Goal: Task Accomplishment & Management: Use online tool/utility

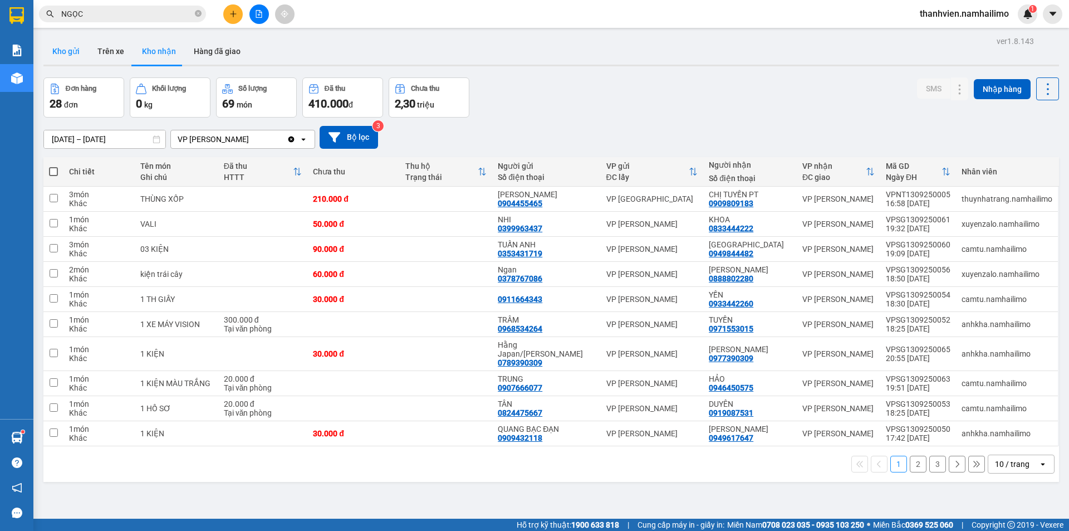
click at [60, 48] on button "Kho gửi" at bounding box center [65, 51] width 45 height 27
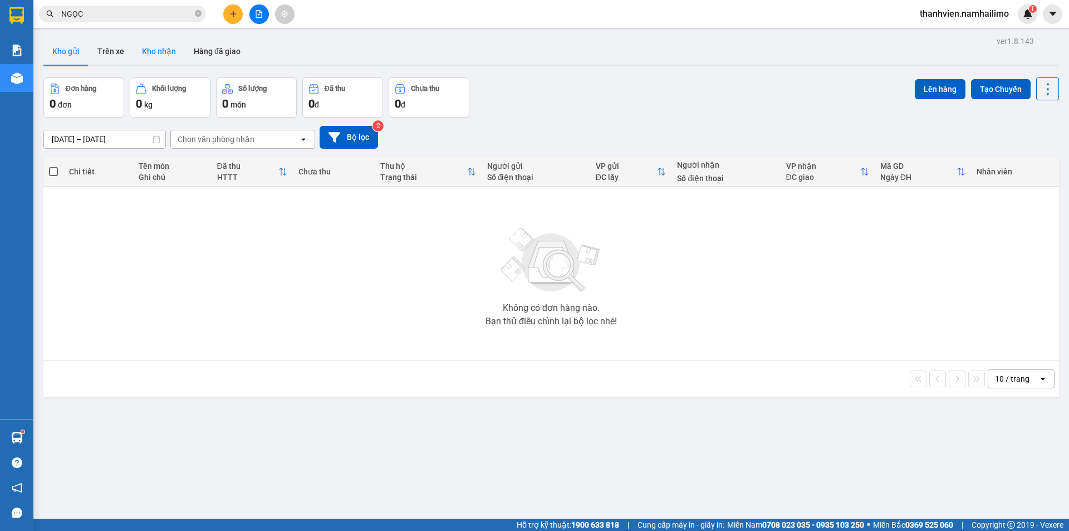
click at [163, 50] on button "Kho nhận" at bounding box center [159, 51] width 52 height 27
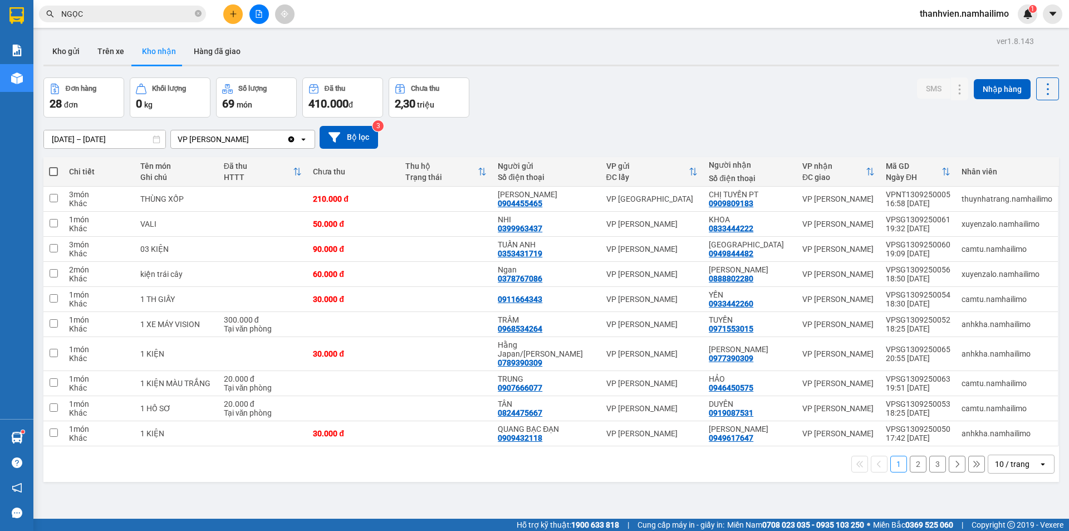
click at [912, 467] on button "2" at bounding box center [918, 464] width 17 height 17
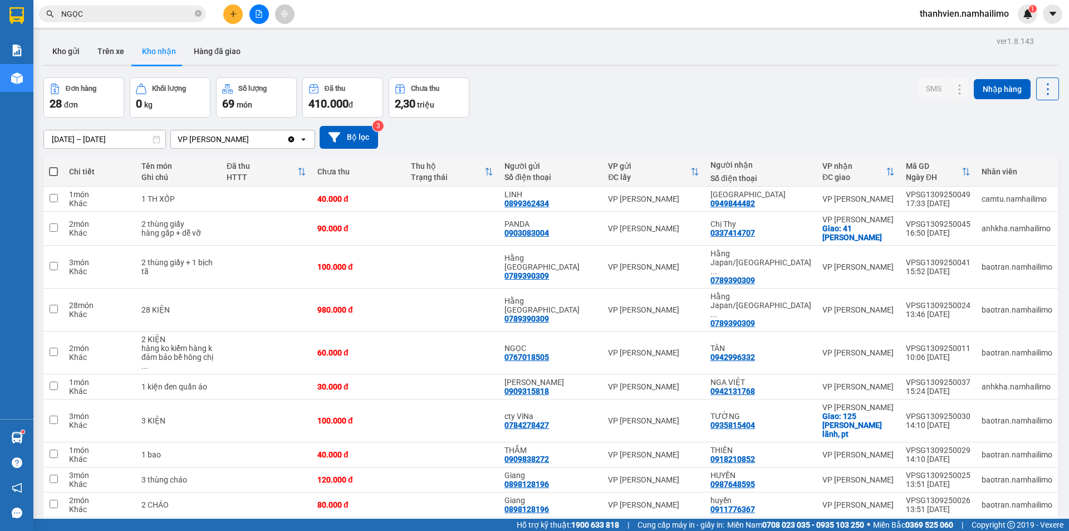
click at [893, 527] on button "1" at bounding box center [898, 535] width 17 height 17
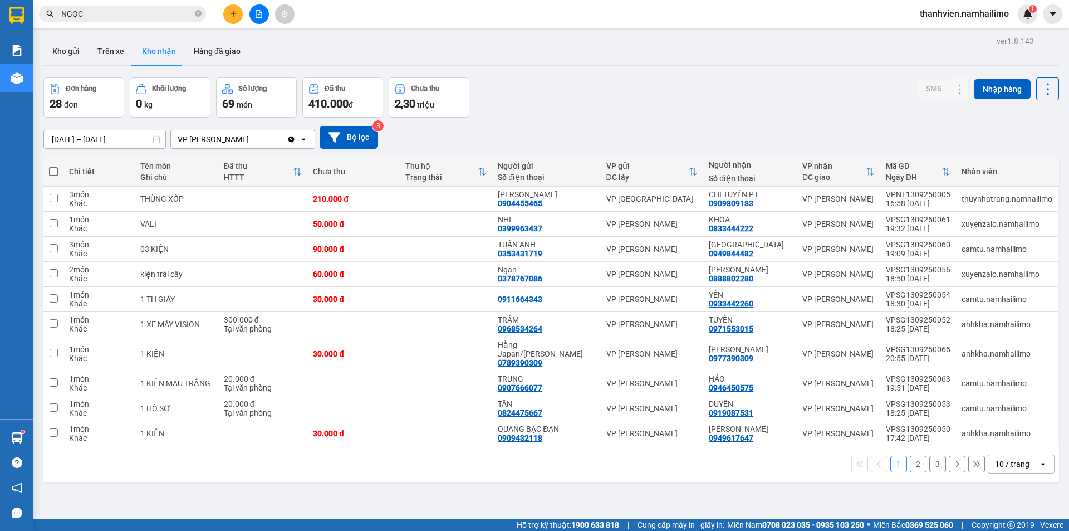
click at [910, 471] on button "2" at bounding box center [918, 464] width 17 height 17
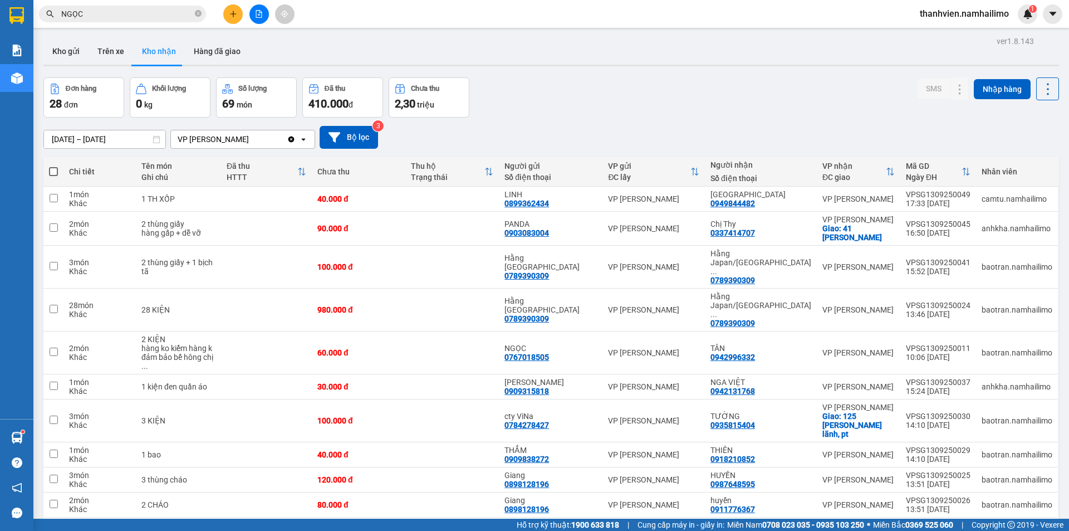
click at [929, 527] on button "3" at bounding box center [937, 535] width 17 height 17
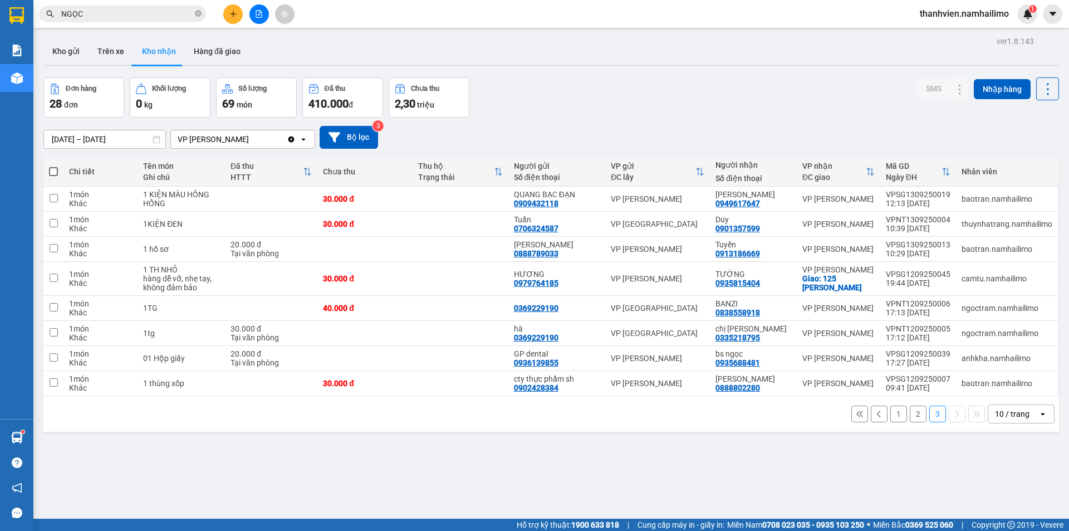
click at [890, 419] on button "1" at bounding box center [898, 413] width 17 height 17
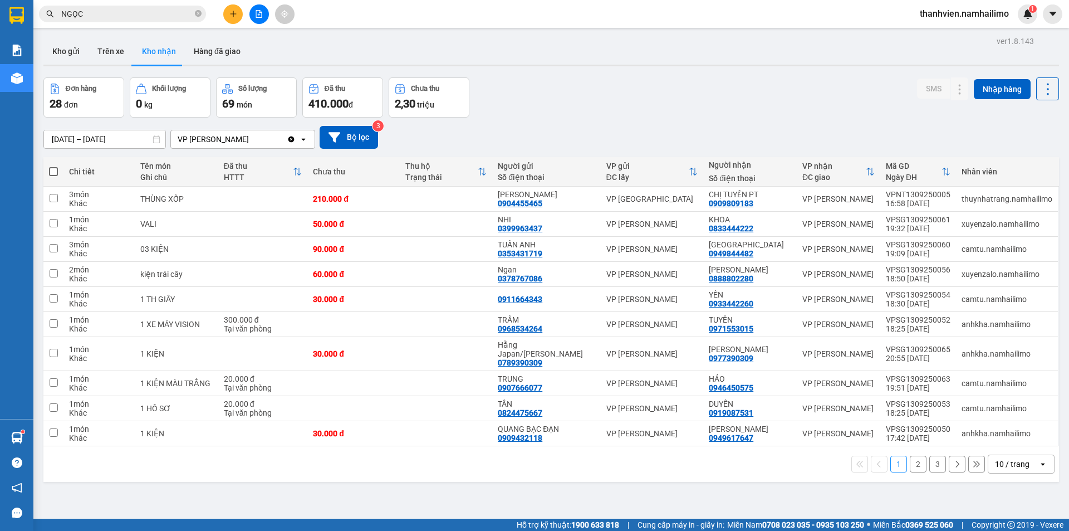
click at [910, 467] on button "2" at bounding box center [918, 464] width 17 height 17
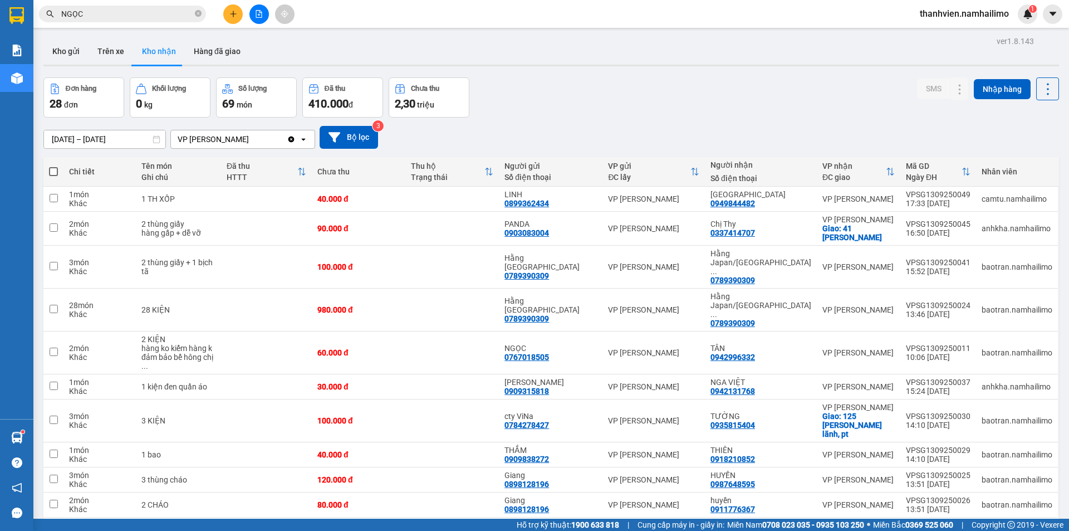
click at [890, 527] on button "1" at bounding box center [898, 535] width 17 height 17
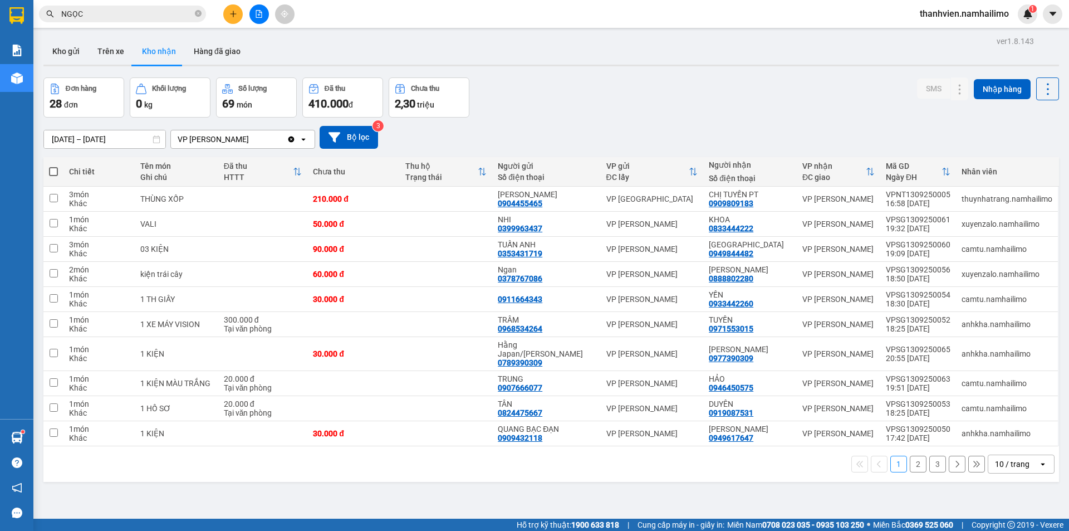
click at [910, 468] on button "2" at bounding box center [918, 464] width 17 height 17
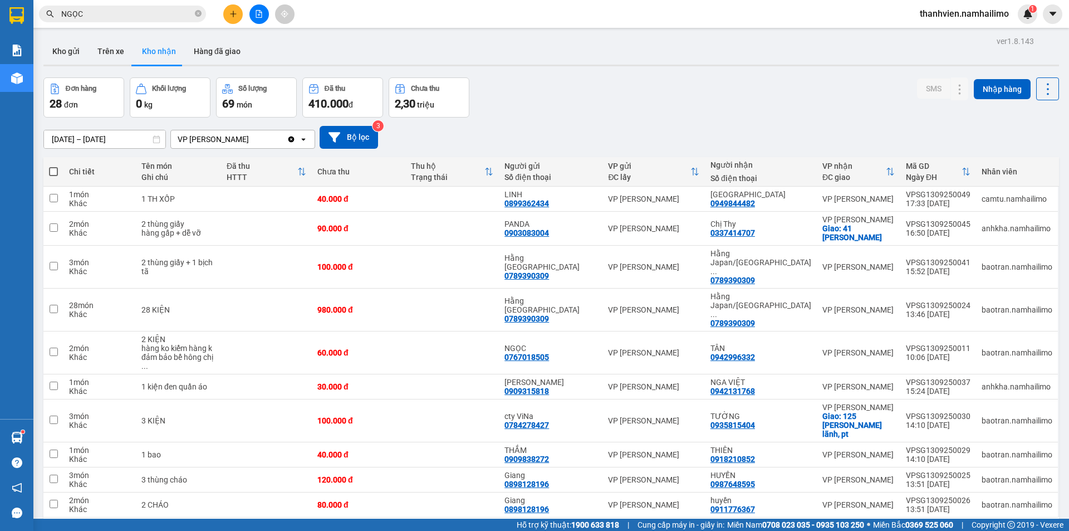
click at [890, 527] on button "1" at bounding box center [898, 535] width 17 height 17
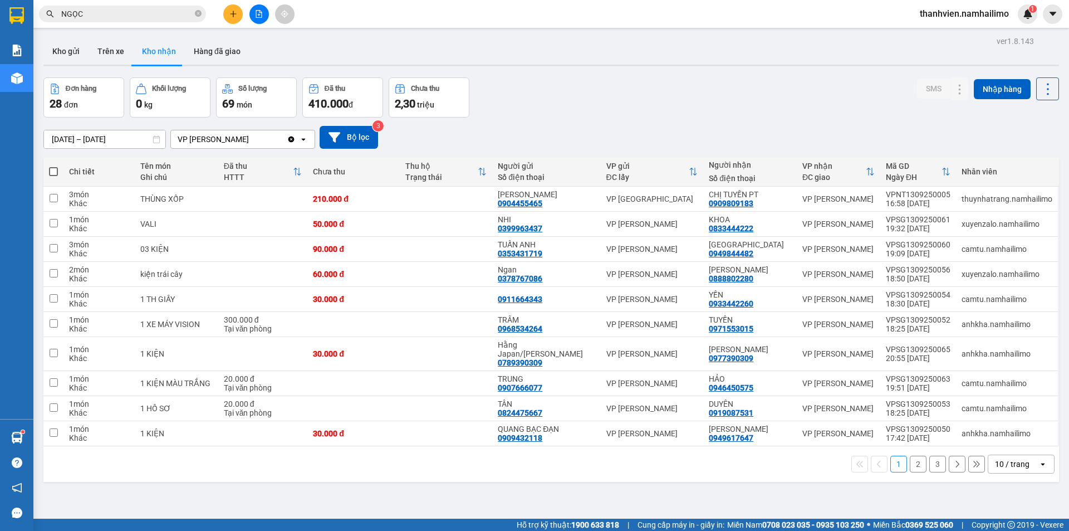
click at [915, 465] on button "2" at bounding box center [918, 464] width 17 height 17
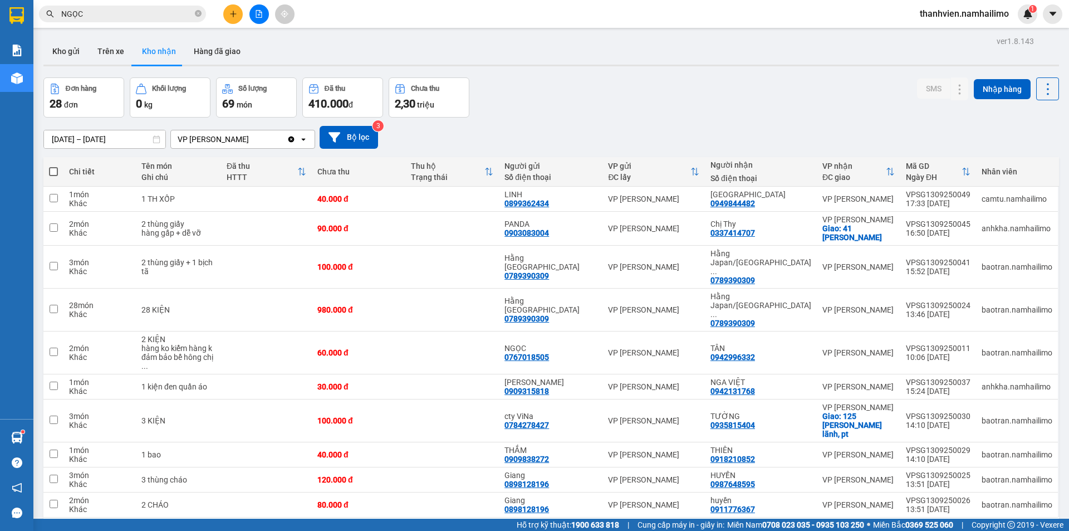
click at [929, 527] on button "3" at bounding box center [937, 535] width 17 height 17
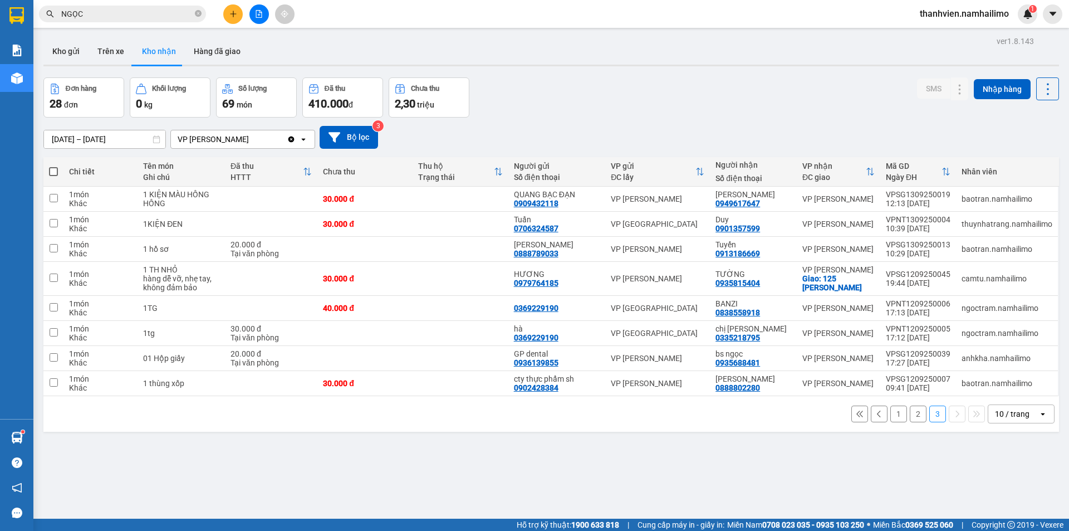
click at [973, 11] on span "thanhvien.namhailimo" at bounding box center [964, 14] width 107 height 14
click at [958, 34] on span "Đăng xuất" at bounding box center [970, 34] width 84 height 12
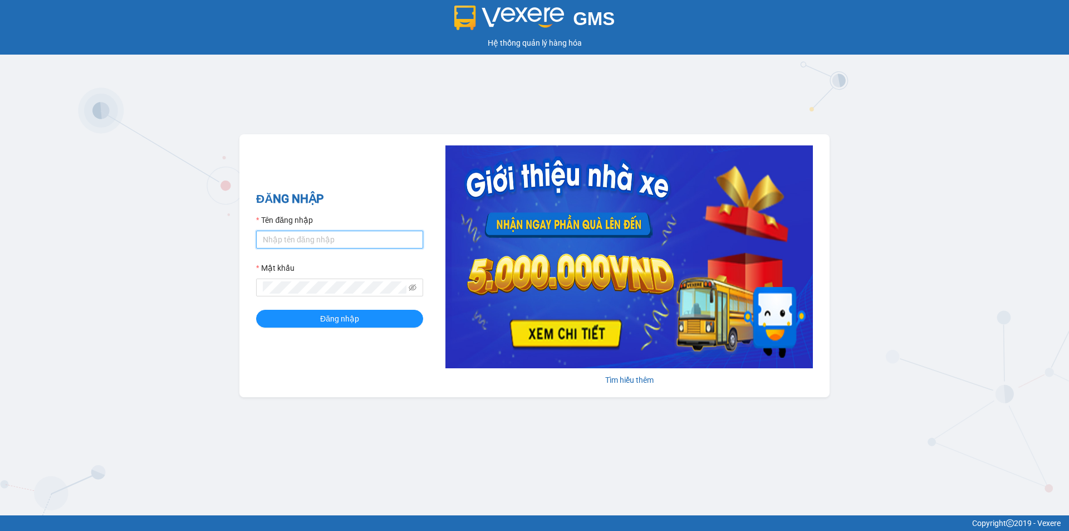
click at [326, 243] on input "Tên đăng nhập" at bounding box center [339, 240] width 167 height 18
type input "ngapt.namhailimo"
click at [256, 310] on button "Đăng nhập" at bounding box center [339, 319] width 167 height 18
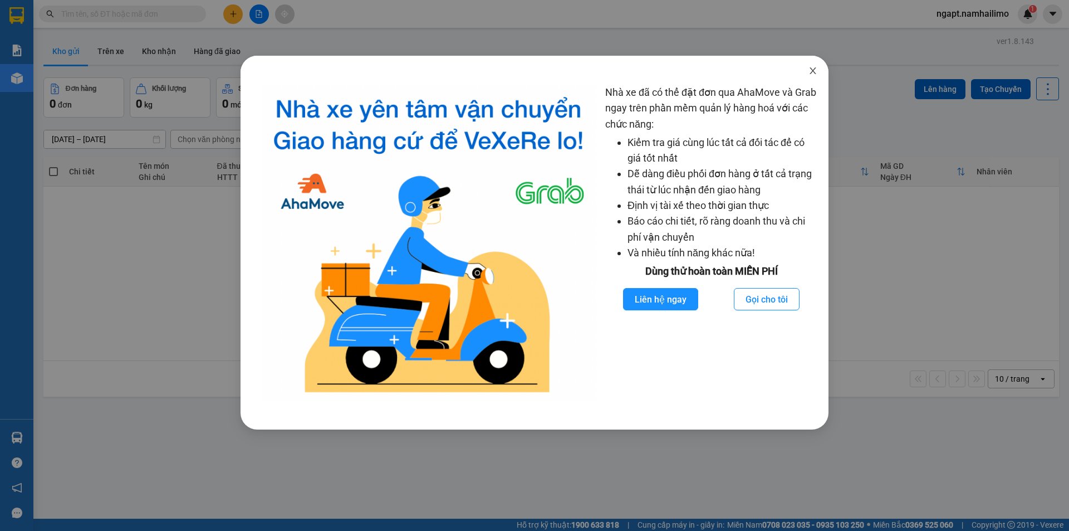
click at [815, 74] on icon "close" at bounding box center [813, 70] width 6 height 7
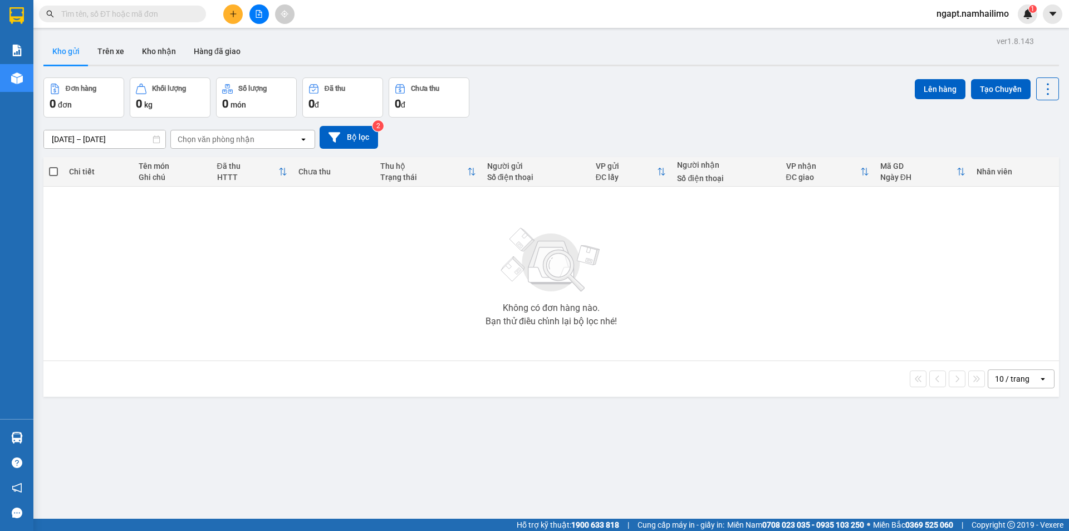
click at [136, 16] on input "text" at bounding box center [126, 14] width 131 height 12
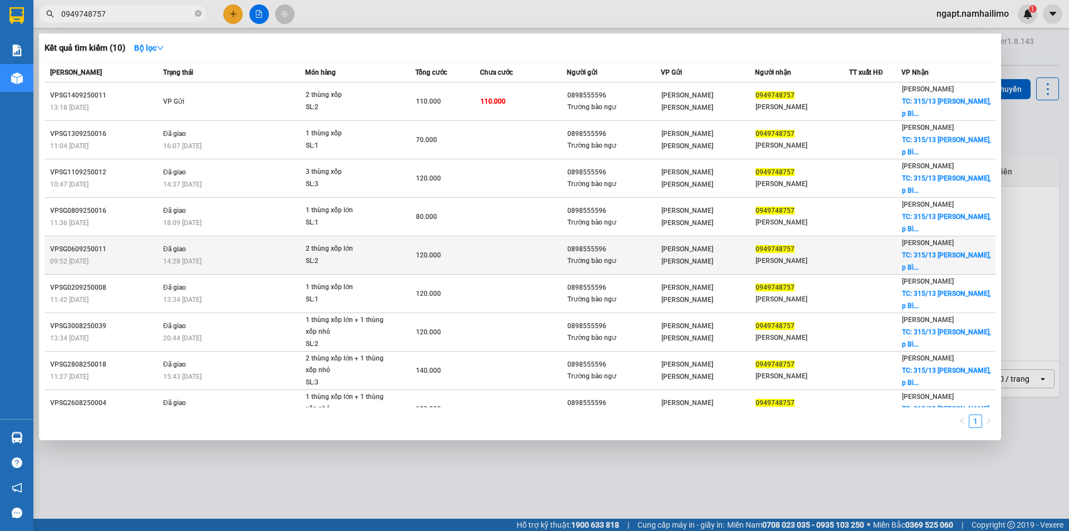
scroll to position [47, 0]
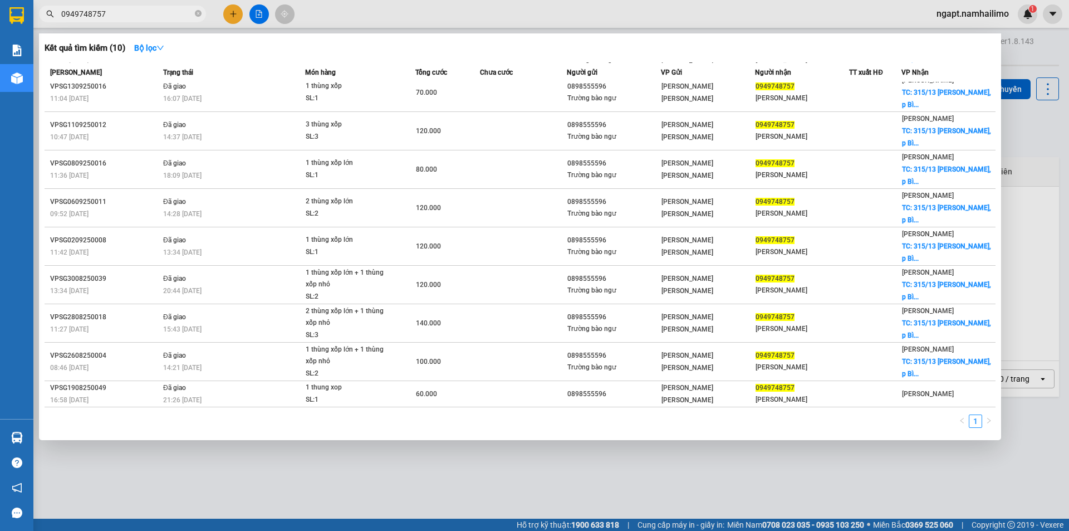
type input "0949748757"
